Goal: Task Accomplishment & Management: Complete application form

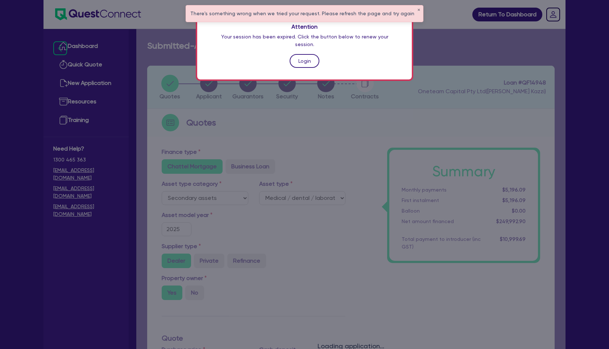
click at [308, 54] on link "Login" at bounding box center [305, 61] width 30 height 14
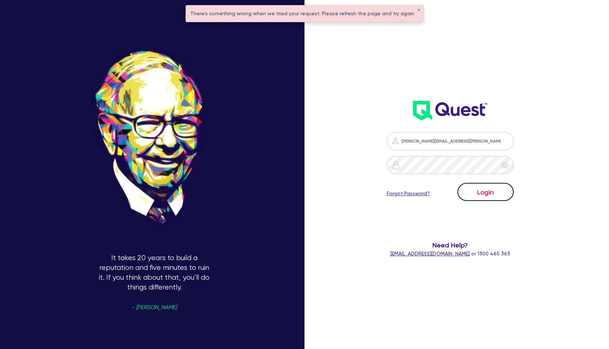
click at [480, 189] on button "Login" at bounding box center [486, 192] width 56 height 18
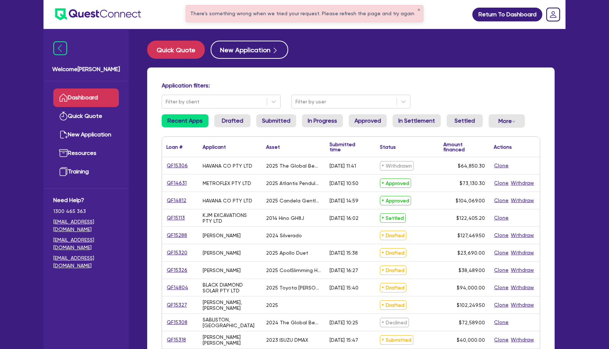
click at [414, 9] on div "There's something wrong when we tried your request. Please refresh the page and…" at bounding box center [304, 13] width 237 height 16
click at [417, 9] on button "✕" at bounding box center [418, 10] width 3 height 4
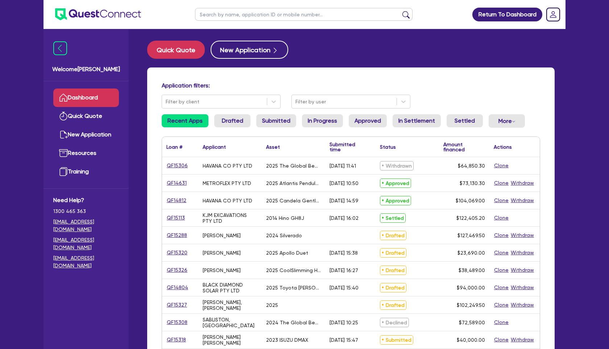
click at [316, 13] on input "text" at bounding box center [304, 14] width 218 height 13
type input "[GEOGRAPHIC_DATA]"
click at [400, 11] on button "submit" at bounding box center [406, 16] width 12 height 10
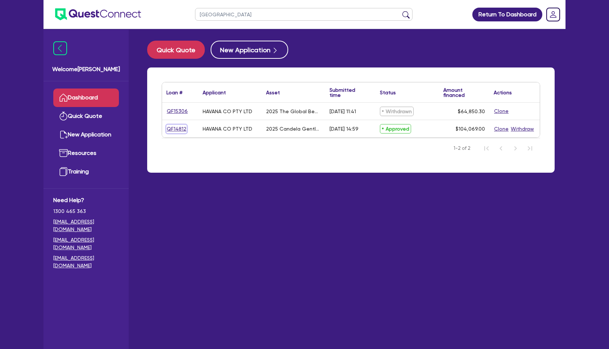
click at [180, 127] on link "QF14812" at bounding box center [176, 129] width 20 height 8
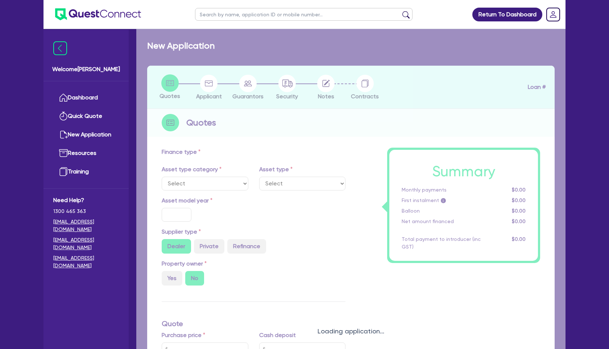
select select "SECONDARY_ASSETS"
type input "2025"
radio input "true"
type input "248,138"
type input "144,069"
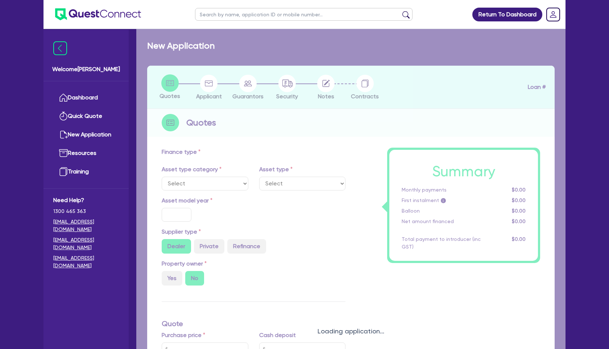
type input "4"
type input "4,162.76"
type input "17.95"
select select "MEDICAL_DENTAL_LABORATORY_EQUIPMENT"
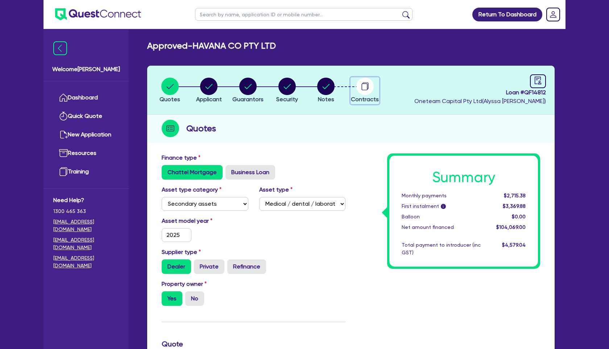
click at [364, 83] on icon "button" at bounding box center [364, 86] width 6 height 7
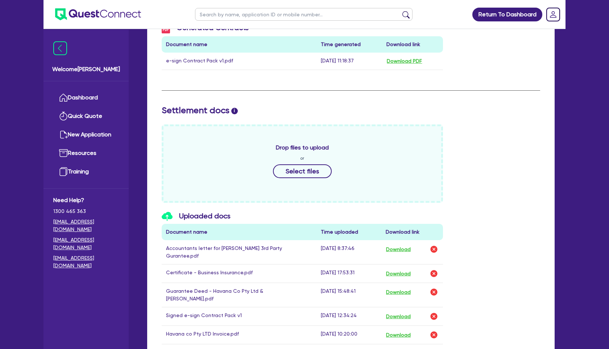
scroll to position [231, 0]
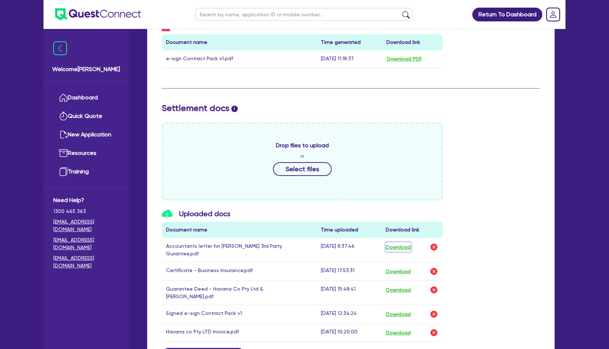
click at [405, 249] on button "Download" at bounding box center [398, 246] width 25 height 9
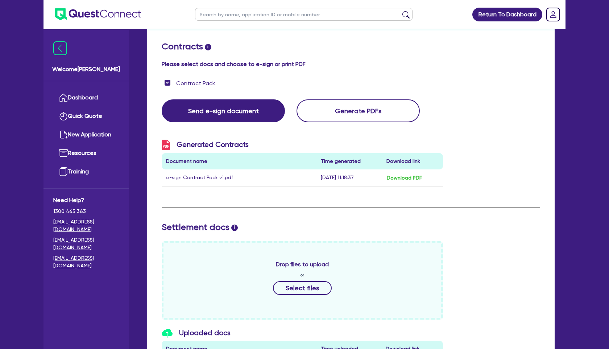
scroll to position [0, 0]
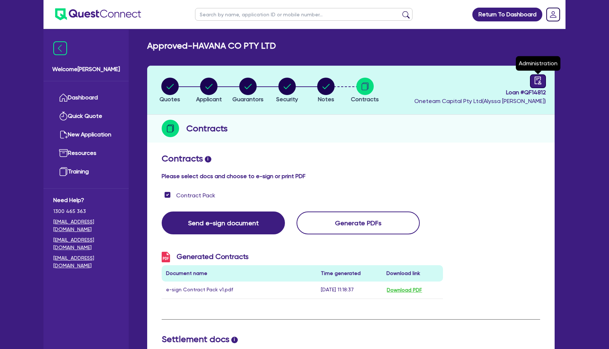
click at [537, 82] on icon "audit" at bounding box center [538, 80] width 8 height 8
select select "APPROVED_WAITING_FOR_MORE_INFO"
select select "Quest Finance - Bill & Collect"
